Goal: Task Accomplishment & Management: Use online tool/utility

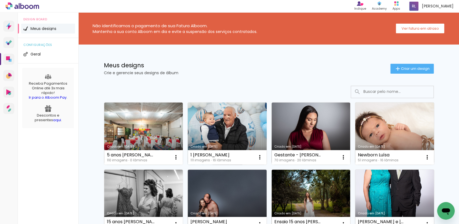
click at [226, 137] on link "Criado em [DATE]" at bounding box center [227, 133] width 79 height 62
click at [250, 134] on link "Criado em [DATE]" at bounding box center [227, 133] width 79 height 62
